Goal: Find specific page/section: Find specific page/section

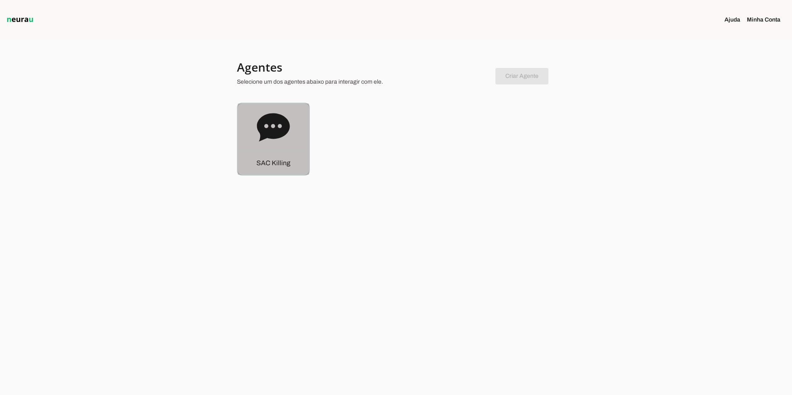
click at [262, 136] on icon at bounding box center [273, 127] width 33 height 28
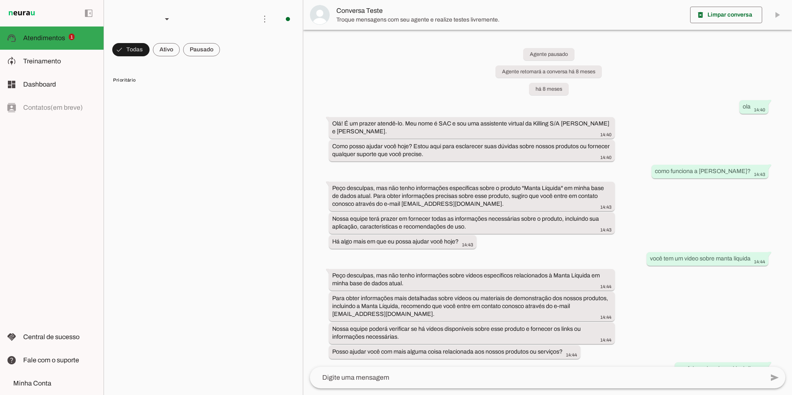
scroll to position [7878, 0]
